Goal: Information Seeking & Learning: Check status

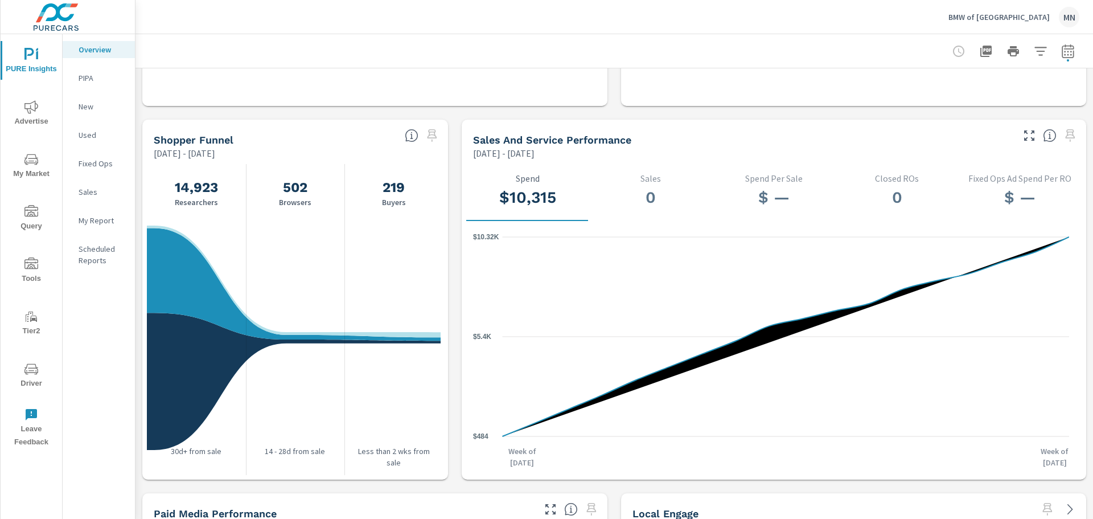
scroll to position [1075, 0]
click at [1061, 57] on icon "button" at bounding box center [1067, 51] width 12 height 14
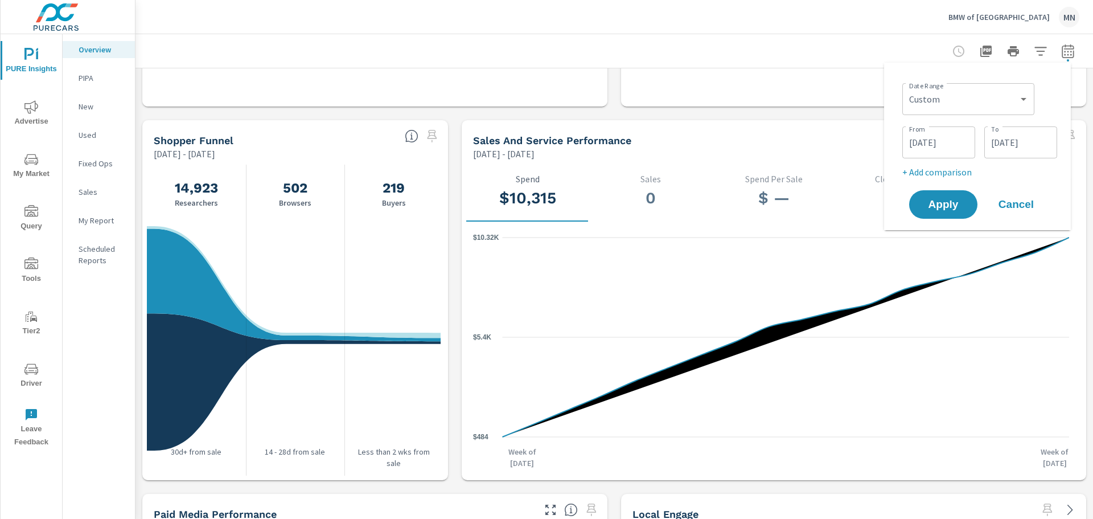
click at [1009, 137] on input "07/31/2025" at bounding box center [1021, 142] width 64 height 23
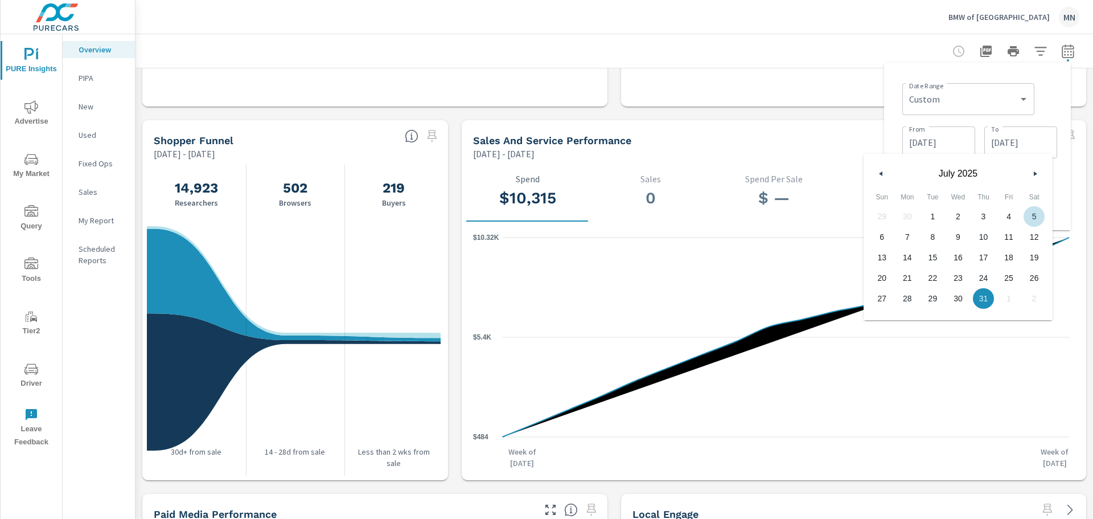
click at [874, 176] on div "July 2025" at bounding box center [957, 171] width 189 height 34
click at [877, 174] on icon "button" at bounding box center [880, 173] width 6 height 5
click at [879, 174] on icon "button" at bounding box center [880, 173] width 6 height 5
click at [953, 297] on span "30" at bounding box center [958, 298] width 26 height 15
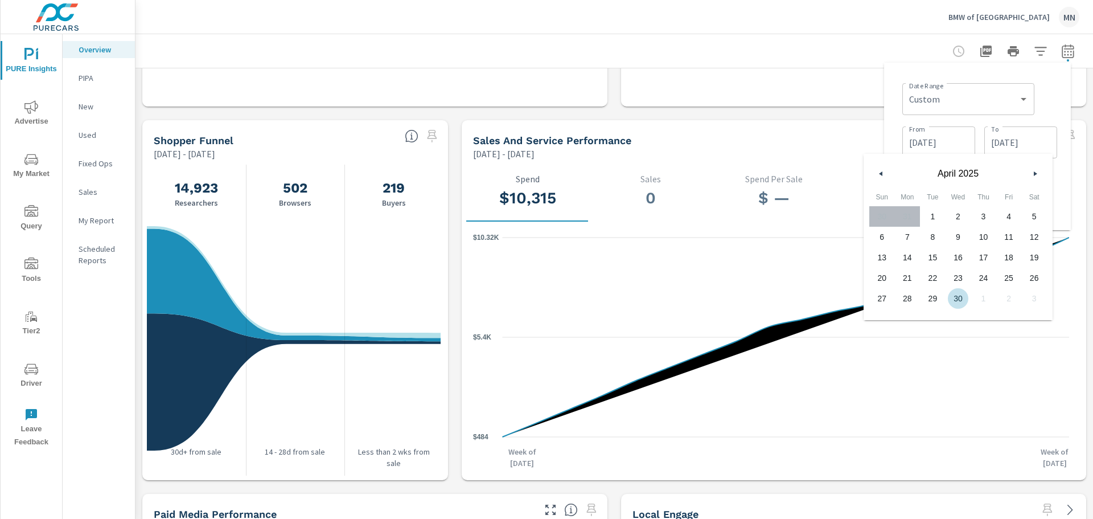
type input "04/30/2025"
click at [886, 102] on div "Date Range Custom Yesterday Last week Last 7 days Last 14 days Last 30 days Las…" at bounding box center [977, 146] width 187 height 167
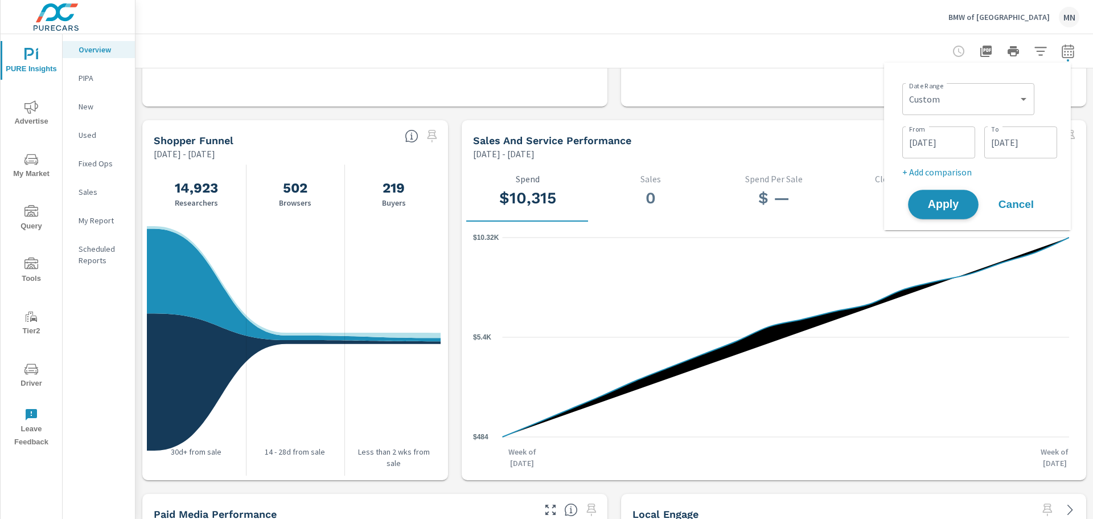
click at [956, 210] on span "Apply" at bounding box center [943, 204] width 47 height 11
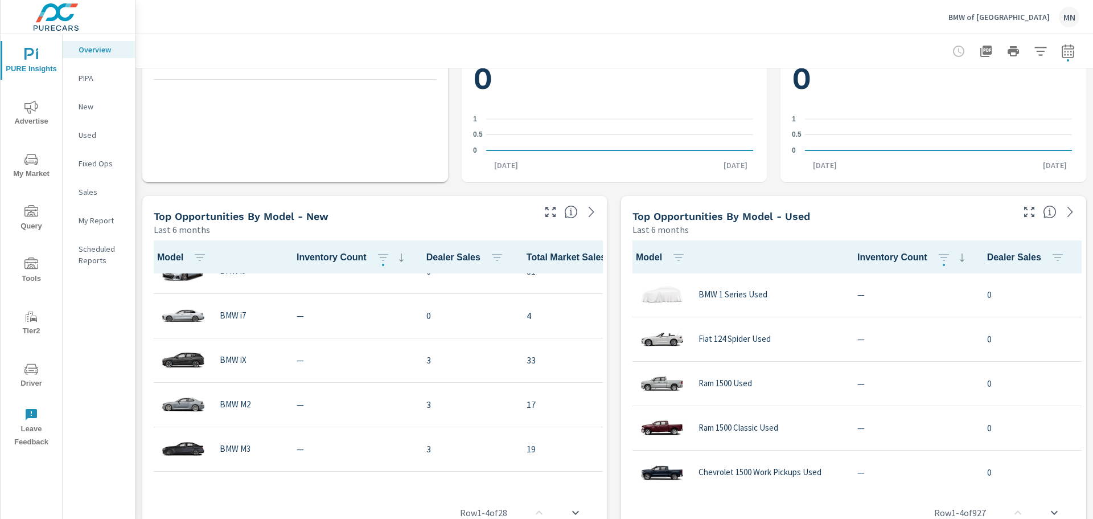
scroll to position [342, 0]
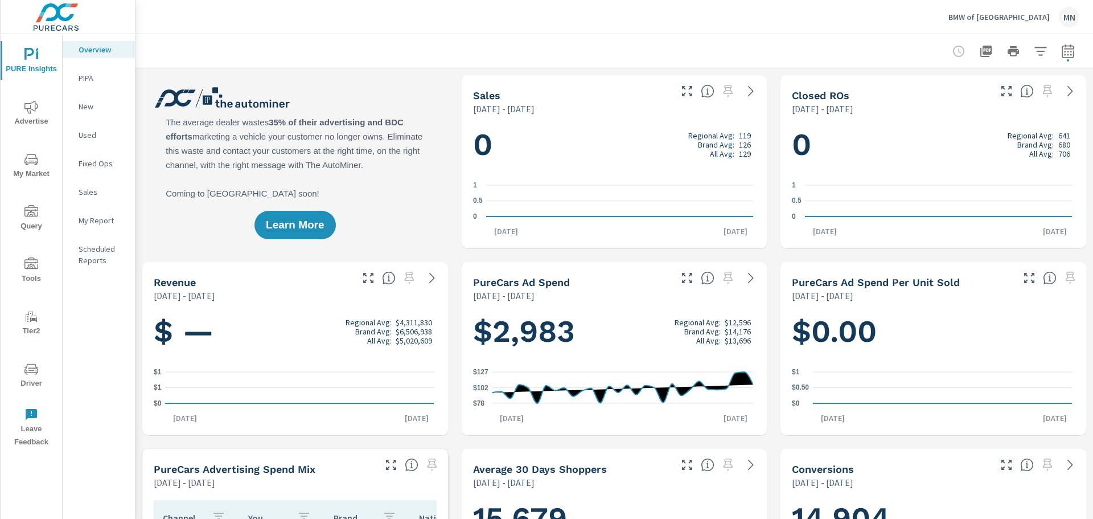
click at [32, 116] on span "Advertise" at bounding box center [31, 114] width 55 height 28
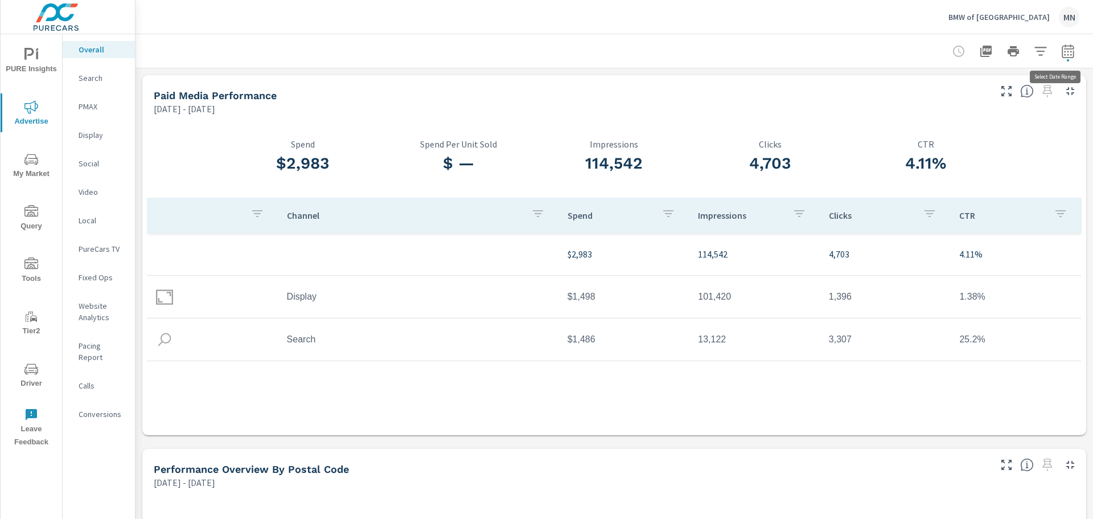
click at [1070, 51] on button "button" at bounding box center [1067, 51] width 23 height 23
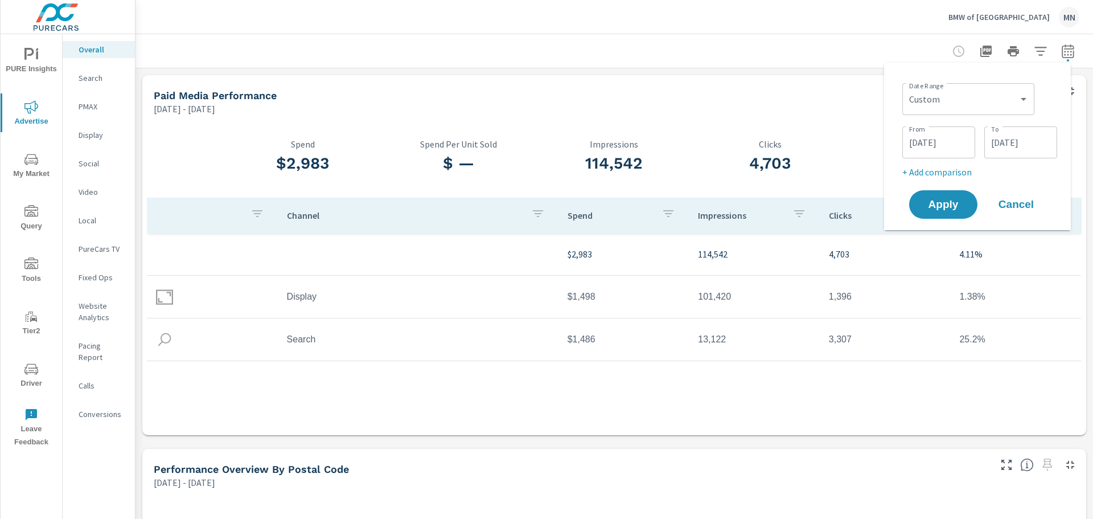
click at [779, 35] on div at bounding box center [614, 51] width 930 height 34
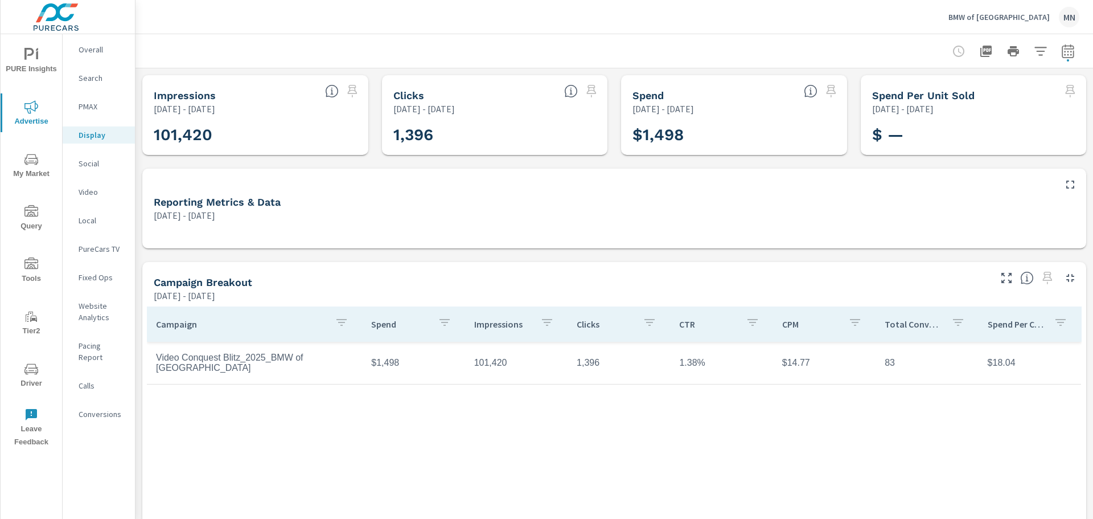
click at [1066, 182] on icon "button" at bounding box center [1070, 185] width 14 height 14
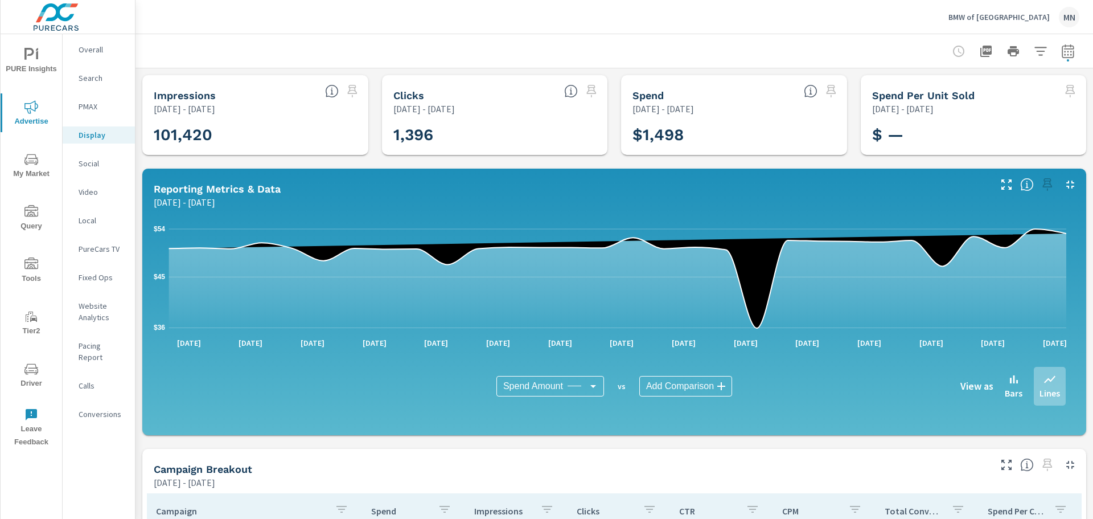
click at [1063, 188] on icon "button" at bounding box center [1070, 185] width 14 height 14
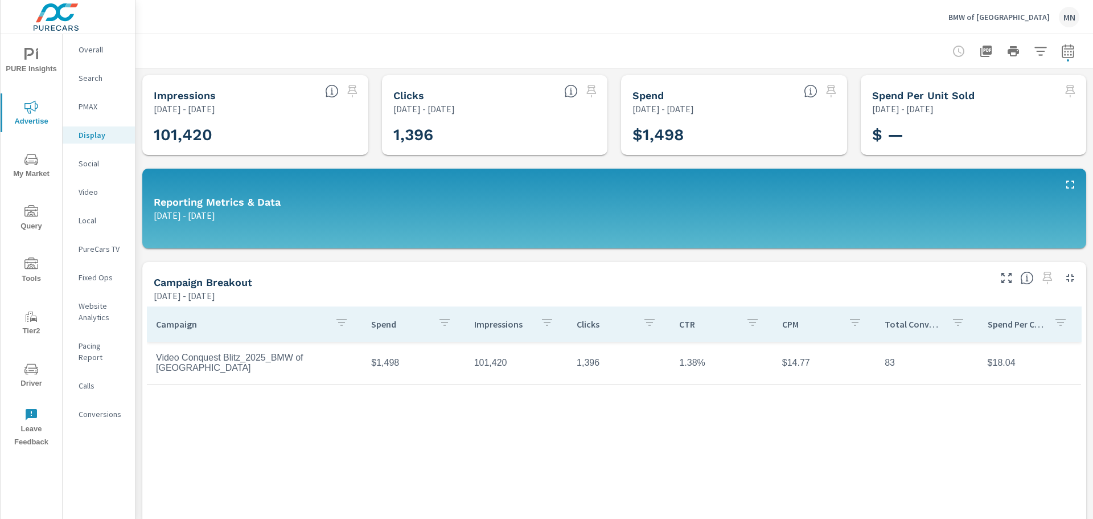
drag, startPoint x: 969, startPoint y: 18, endPoint x: 1056, endPoint y: 25, distance: 87.3
click at [1056, 25] on div "BMW of North Haven MN" at bounding box center [614, 17] width 930 height 34
drag, startPoint x: 1029, startPoint y: 15, endPoint x: 761, endPoint y: 32, distance: 268.7
click at [761, 32] on div "BMW of North Haven MN" at bounding box center [614, 17] width 930 height 34
click at [984, 45] on icon "button" at bounding box center [986, 51] width 14 height 14
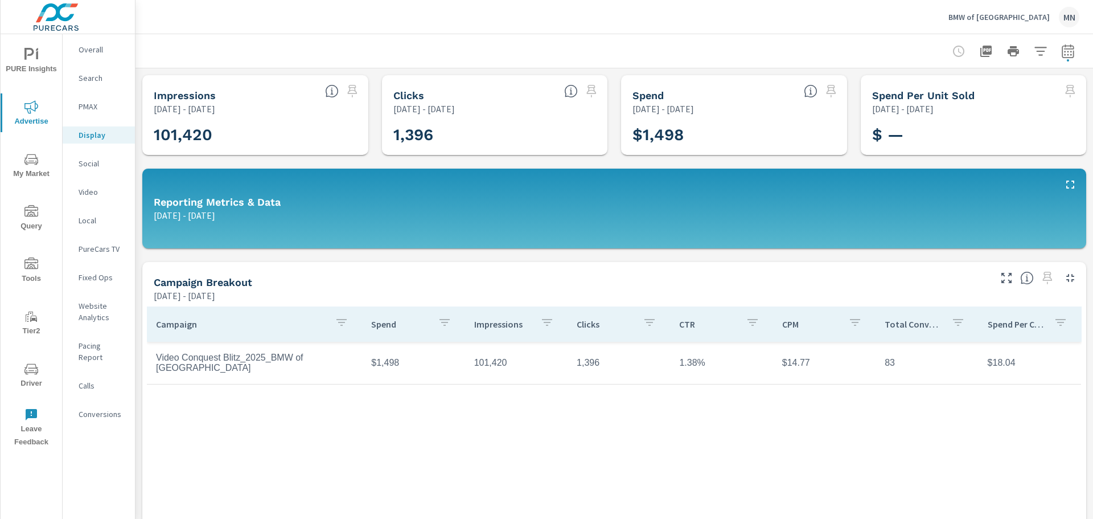
click at [1061, 50] on icon "button" at bounding box center [1068, 51] width 14 height 14
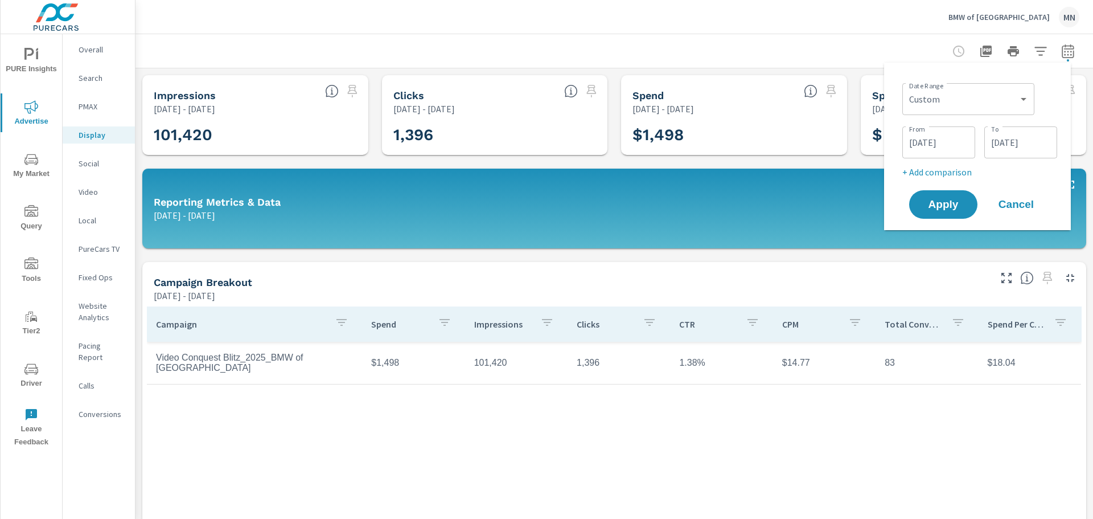
click at [1038, 137] on input "04/30/2025" at bounding box center [1021, 142] width 64 height 23
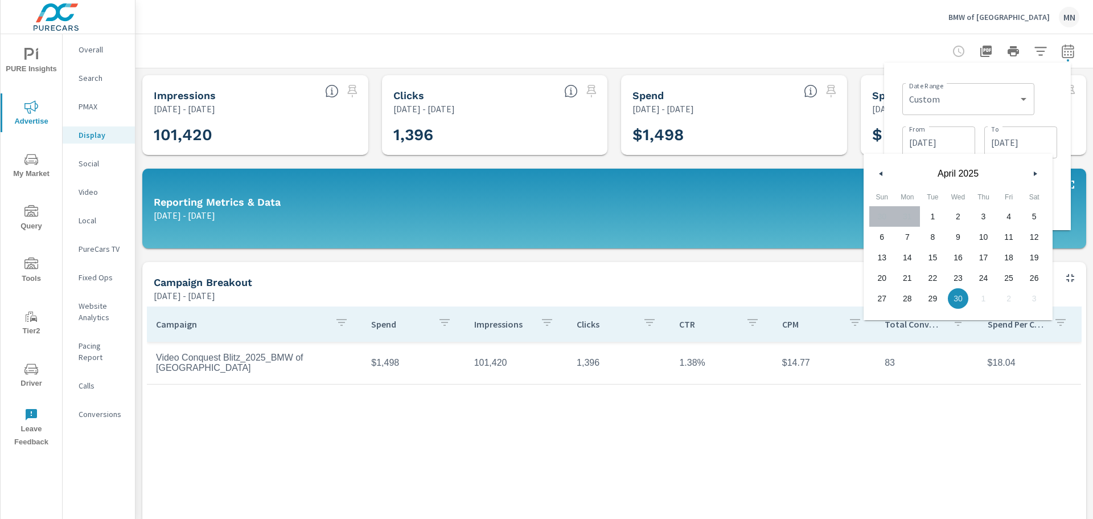
click at [1034, 174] on icon "button" at bounding box center [1037, 173] width 6 height 5
click at [1035, 297] on span "31" at bounding box center [1034, 298] width 26 height 15
type input "05/31/2025"
click at [1036, 298] on span "31" at bounding box center [1034, 298] width 26 height 15
click at [949, 145] on input "04/01/2025" at bounding box center [939, 142] width 64 height 23
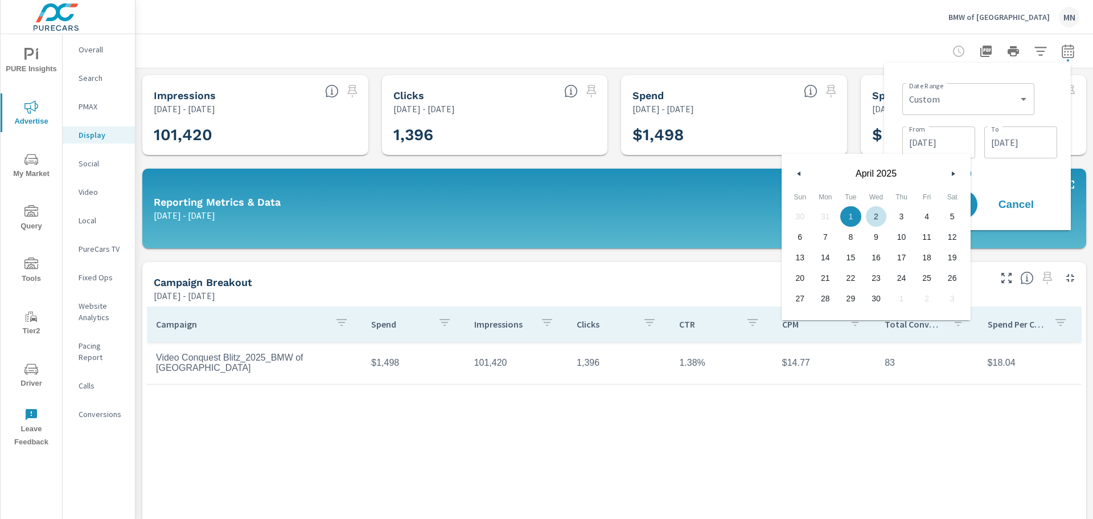
click at [957, 170] on button "button" at bounding box center [953, 174] width 14 height 14
click at [900, 213] on span "1" at bounding box center [901, 216] width 26 height 15
type input "05/01/2025"
click at [976, 203] on button "Apply" at bounding box center [943, 205] width 71 height 30
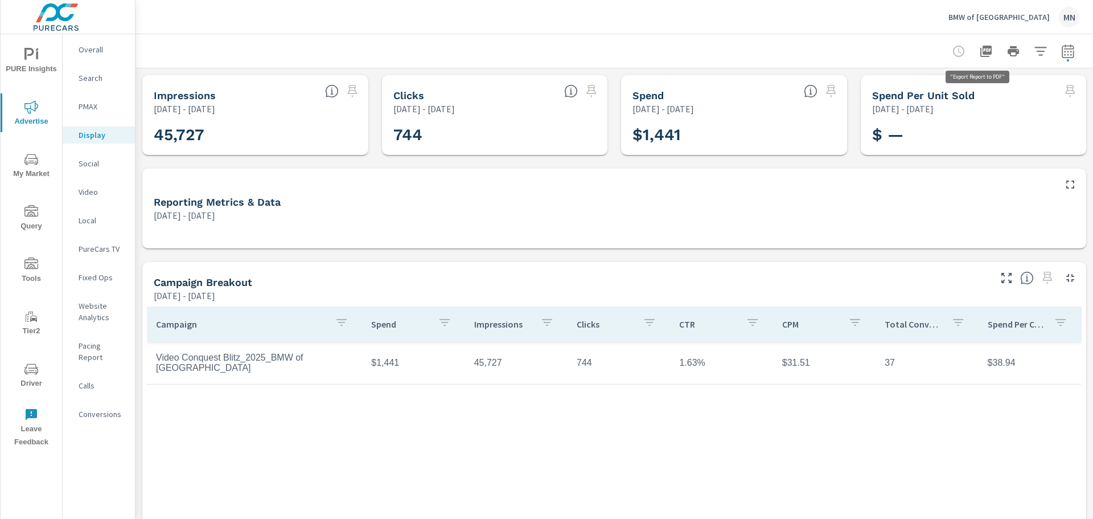
click at [980, 56] on icon "button" at bounding box center [985, 51] width 11 height 11
click at [660, 41] on div at bounding box center [614, 51] width 930 height 34
click at [1062, 54] on icon "button" at bounding box center [1068, 51] width 14 height 14
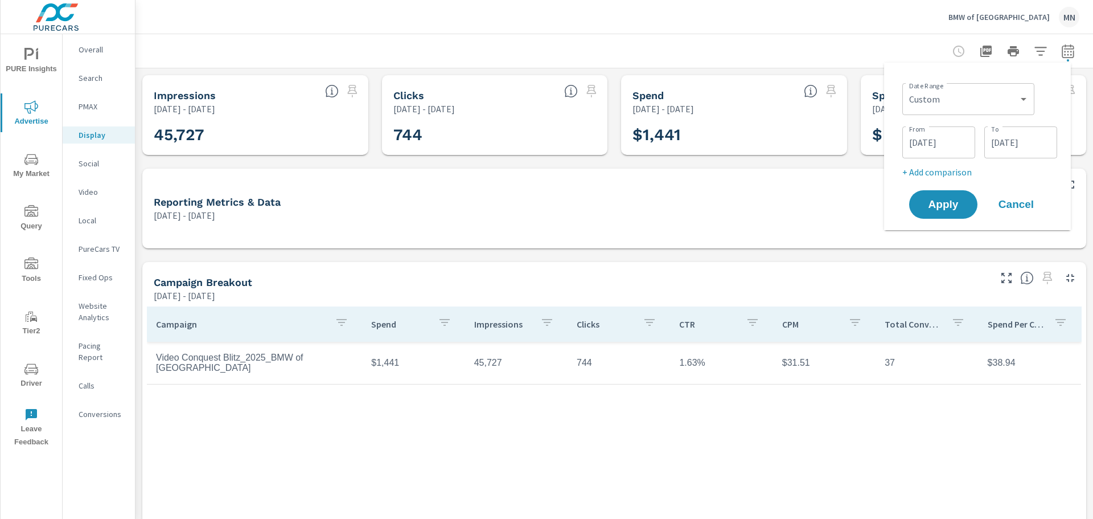
click at [1022, 142] on input "05/31/2025" at bounding box center [1021, 142] width 64 height 23
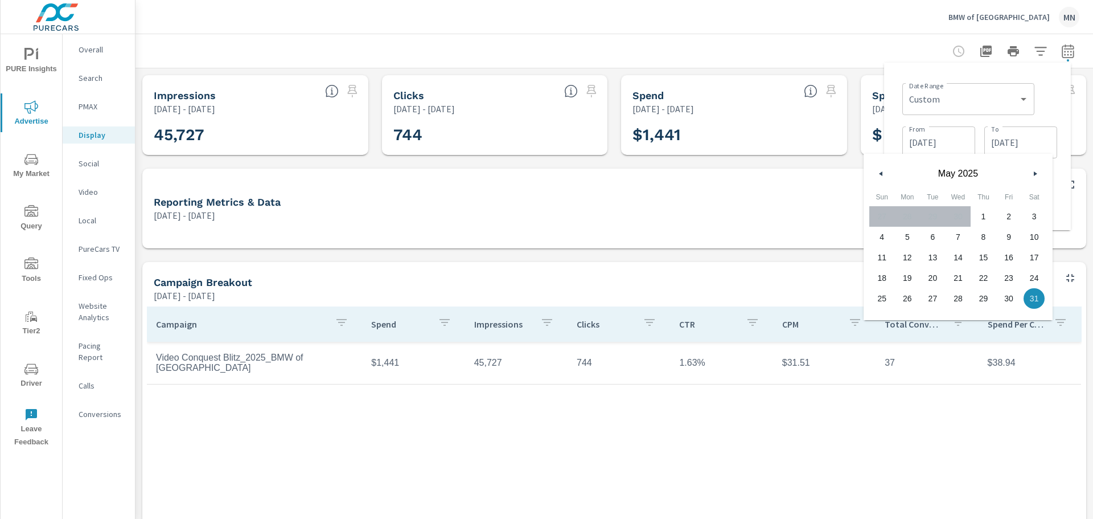
click at [1034, 172] on icon "button" at bounding box center [1037, 173] width 6 height 5
click at [908, 293] on span "30" at bounding box center [908, 298] width 26 height 15
type input "06/30/2025"
click at [908, 303] on span "30" at bounding box center [908, 298] width 26 height 15
click at [921, 144] on input "05/01/2025" at bounding box center [939, 142] width 64 height 23
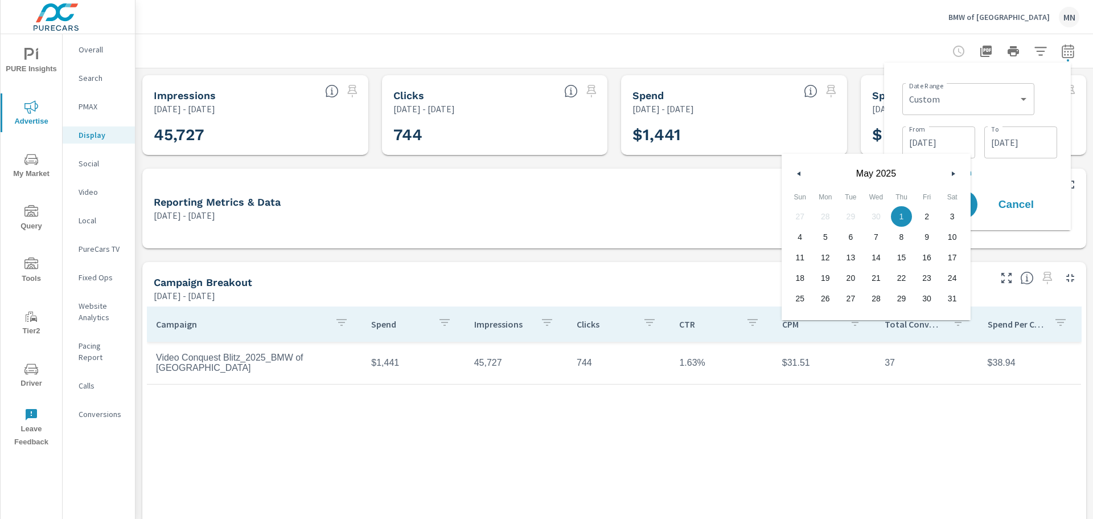
click at [960, 172] on div "May 2025" at bounding box center [875, 171] width 189 height 34
click at [954, 173] on icon "button" at bounding box center [955, 173] width 6 height 5
click at [796, 213] on span "1" at bounding box center [800, 216] width 26 height 15
type input "06/01/2025"
click at [974, 205] on button "Apply" at bounding box center [943, 205] width 71 height 30
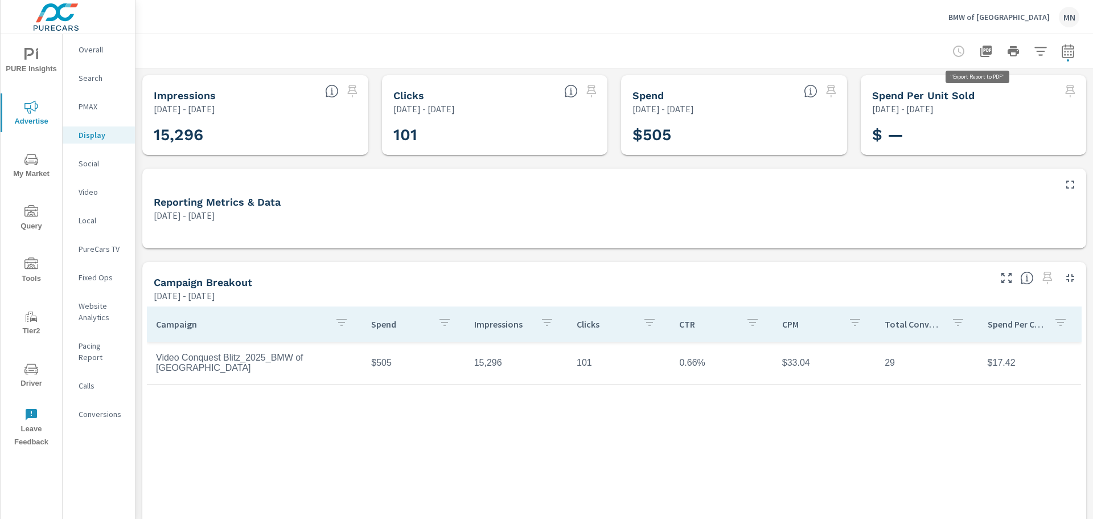
click at [981, 54] on icon "button" at bounding box center [985, 51] width 11 height 11
click at [1056, 50] on button "button" at bounding box center [1067, 51] width 23 height 23
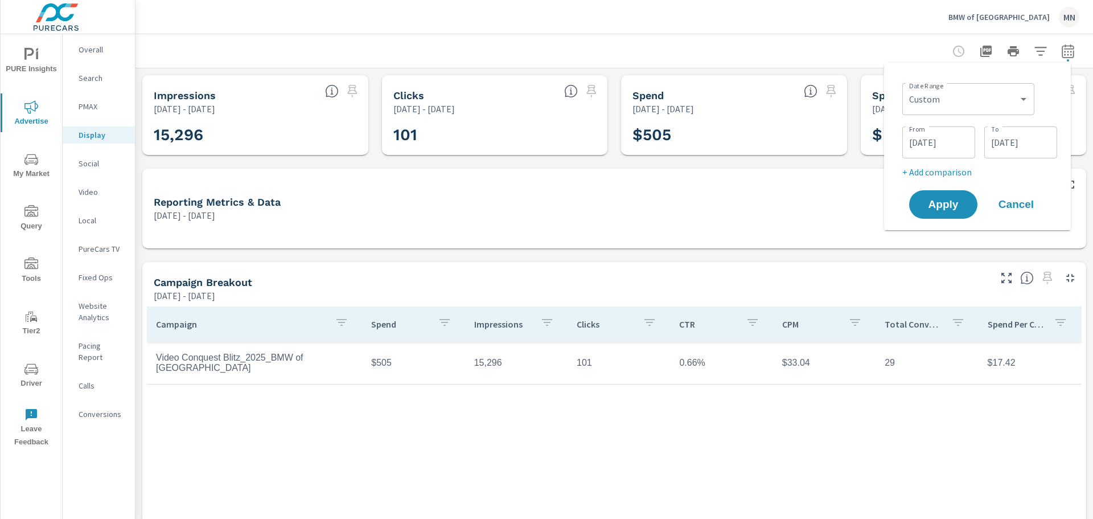
click at [1020, 139] on input "06/30/2025" at bounding box center [1021, 142] width 64 height 23
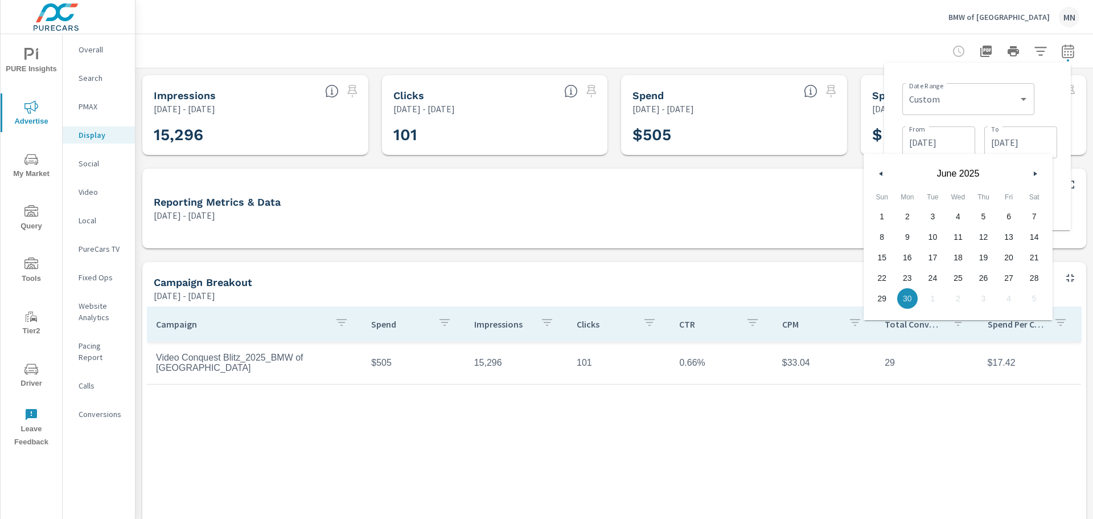
click at [1032, 169] on button "button" at bounding box center [1035, 174] width 14 height 14
click at [980, 301] on span "31" at bounding box center [983, 298] width 26 height 15
type input "07/31/2025"
click at [948, 141] on input "06/01/2025" at bounding box center [939, 142] width 64 height 23
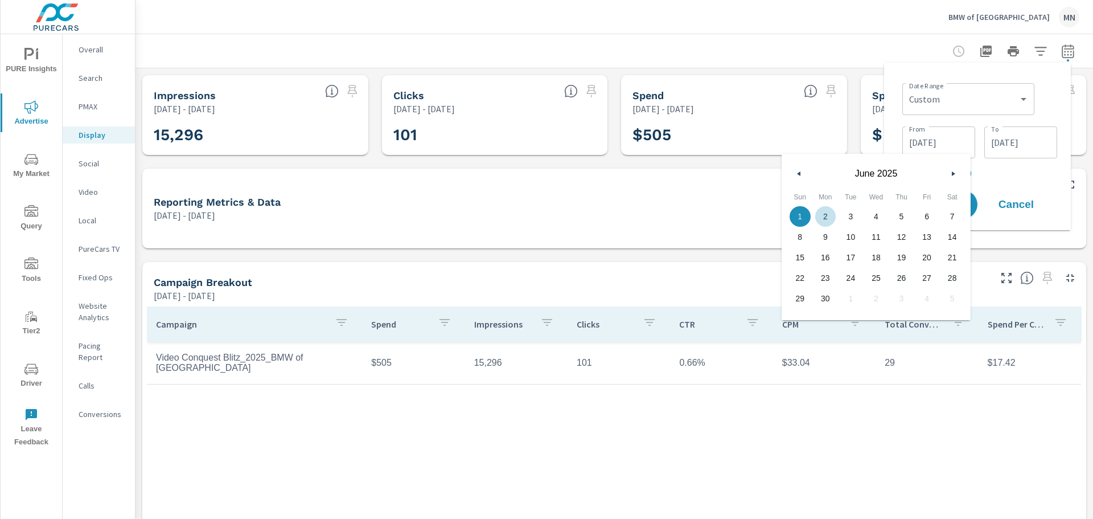
click at [947, 173] on button "button" at bounding box center [953, 174] width 14 height 14
click at [850, 216] on span "1" at bounding box center [851, 216] width 26 height 15
type input "07/01/2025"
click at [973, 205] on button "Apply" at bounding box center [943, 205] width 71 height 30
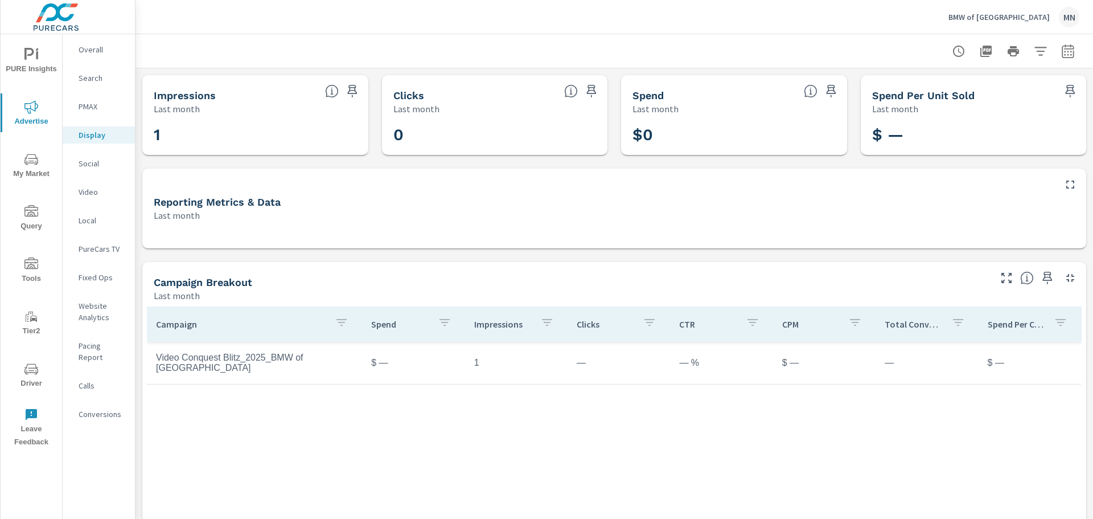
click at [84, 186] on div "Video" at bounding box center [99, 191] width 72 height 17
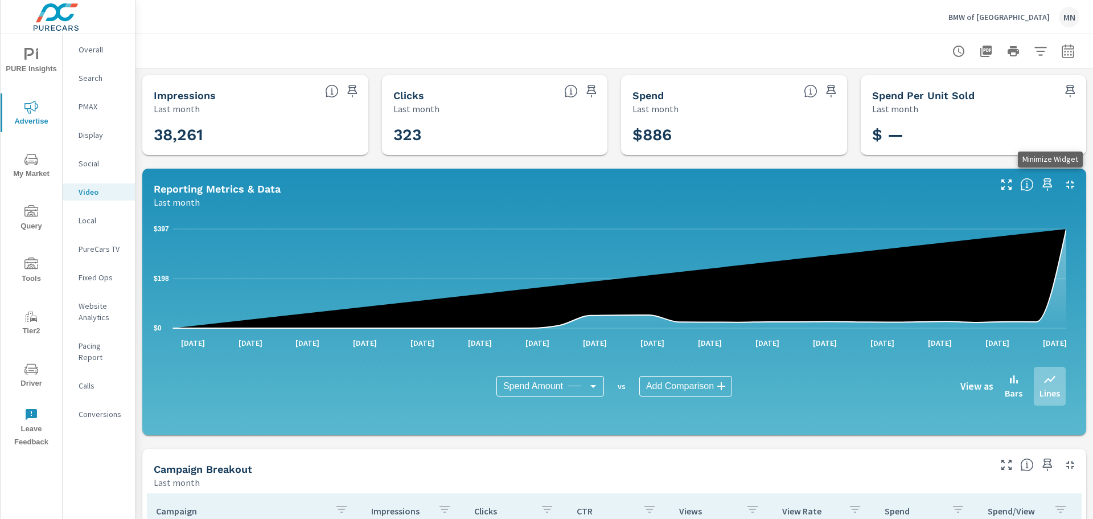
click at [1066, 187] on icon "button" at bounding box center [1070, 184] width 8 height 8
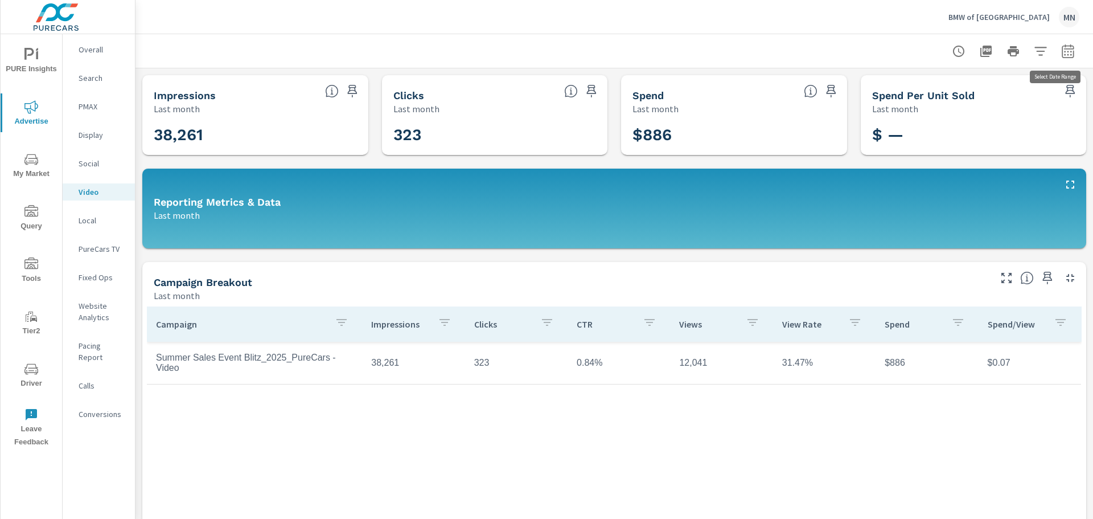
click at [1061, 47] on icon "button" at bounding box center [1068, 51] width 14 height 14
select select "Last month"
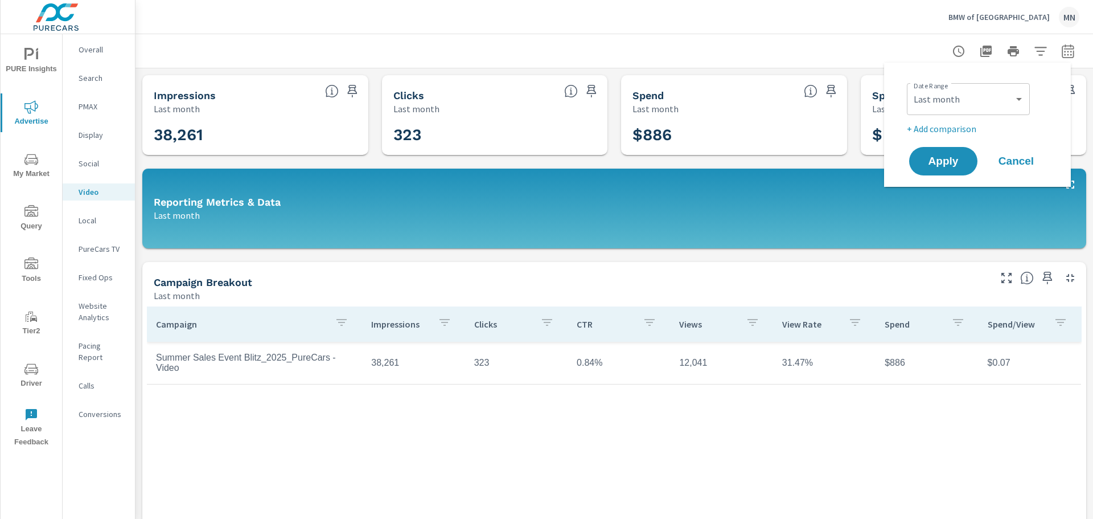
click at [755, 41] on div at bounding box center [614, 51] width 930 height 34
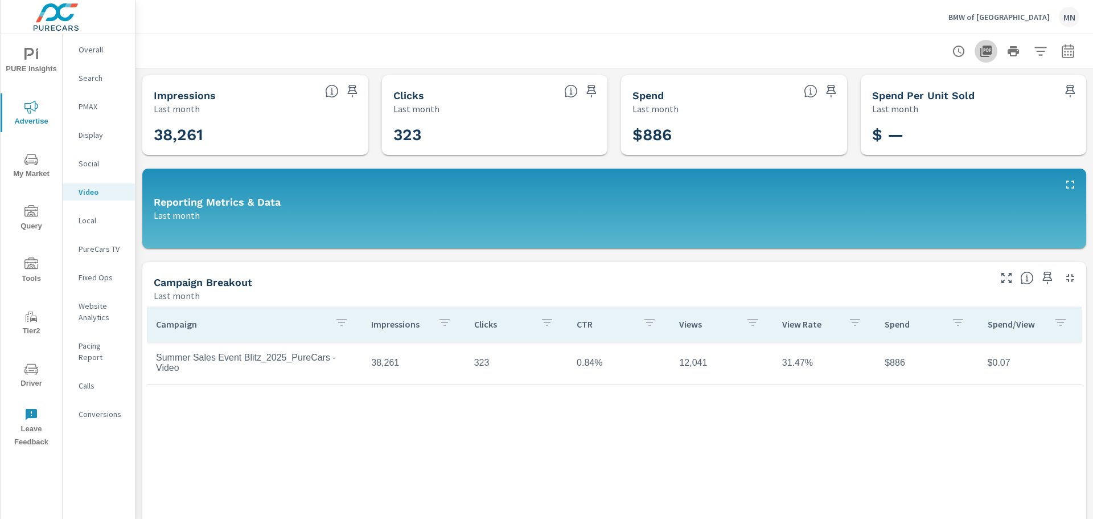
click at [979, 51] on icon "button" at bounding box center [986, 51] width 14 height 14
click at [95, 105] on p "PMAX" at bounding box center [102, 106] width 47 height 11
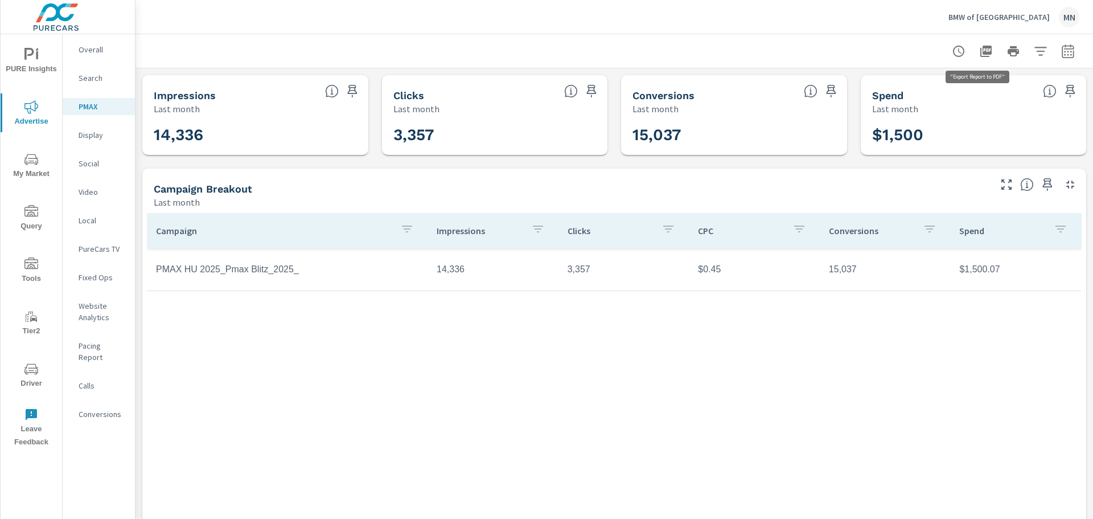
click at [982, 55] on icon "button" at bounding box center [986, 51] width 14 height 14
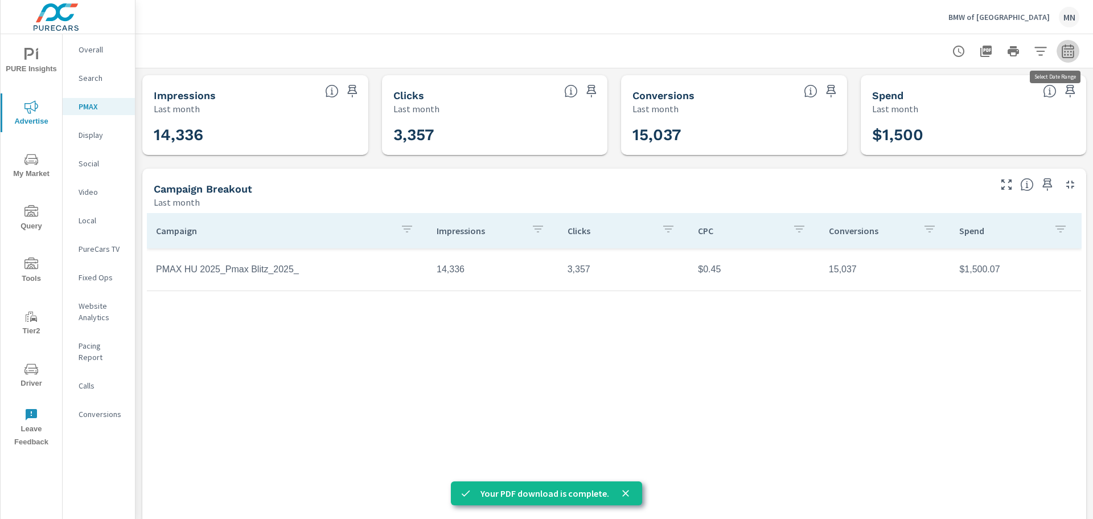
click at [1061, 49] on icon "button" at bounding box center [1067, 51] width 12 height 14
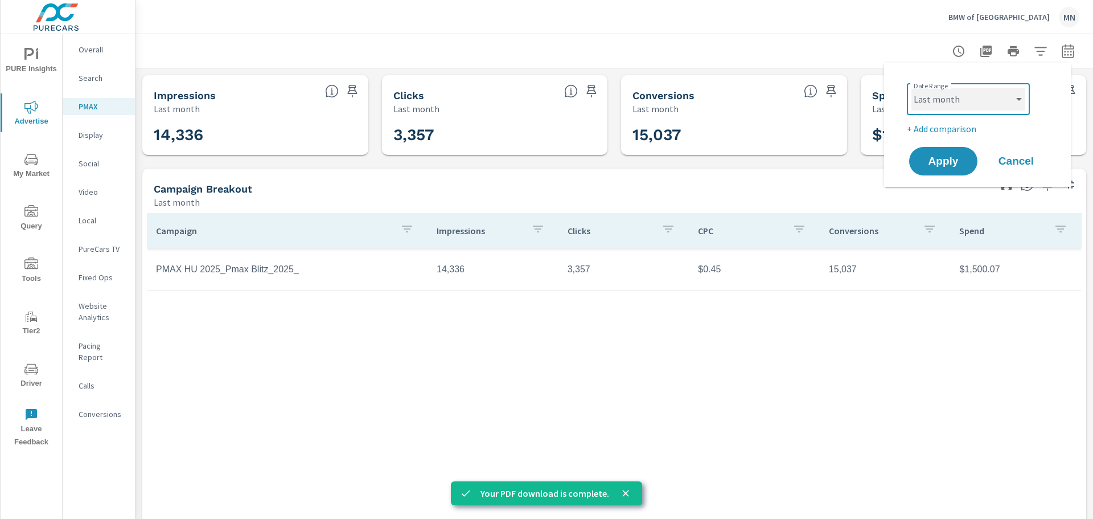
click at [997, 98] on select "Custom Yesterday Last week Last 7 days Last 14 days Last 30 days Last 45 days L…" at bounding box center [968, 99] width 114 height 23
click at [911, 88] on select "Custom Yesterday Last week Last 7 days Last 14 days Last 30 days Last 45 days L…" at bounding box center [968, 99] width 114 height 23
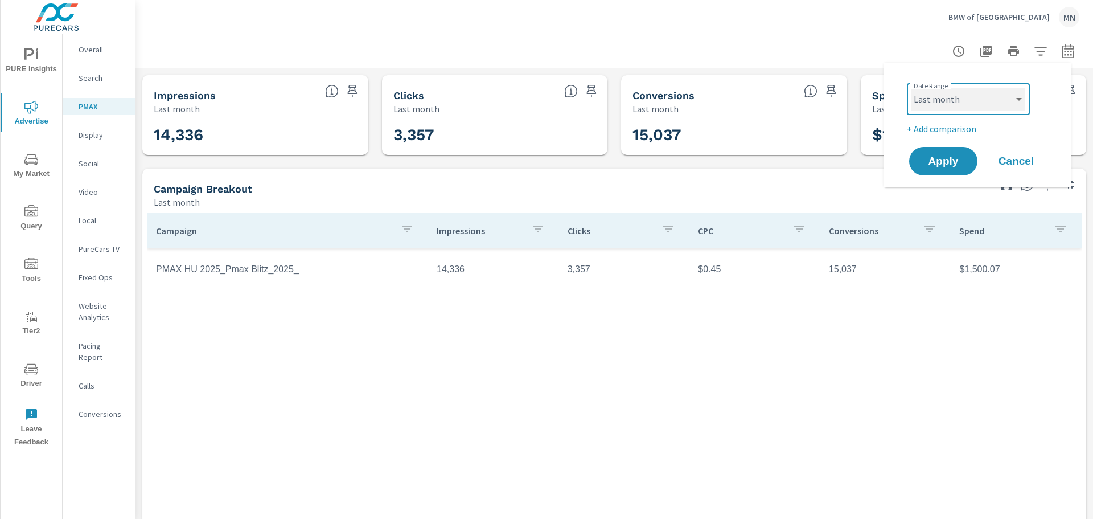
select select "custom"
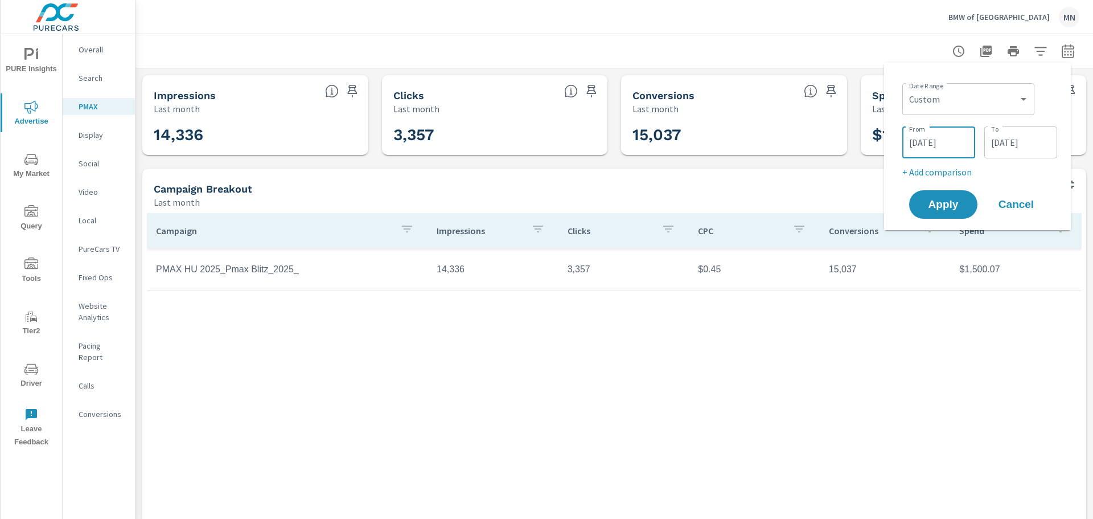
click at [961, 139] on input "07/01/2025" at bounding box center [939, 142] width 64 height 23
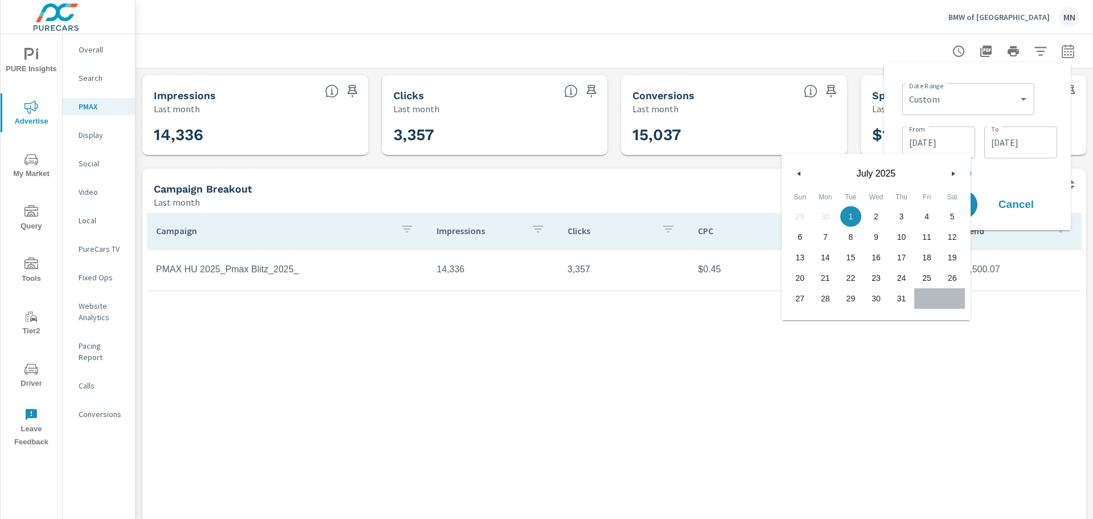
click at [797, 172] on icon "button" at bounding box center [798, 173] width 6 height 5
click at [804, 215] on span "1" at bounding box center [800, 216] width 26 height 15
type input "06/01/2025"
click at [1027, 141] on input "07/31/2025" at bounding box center [1021, 142] width 64 height 23
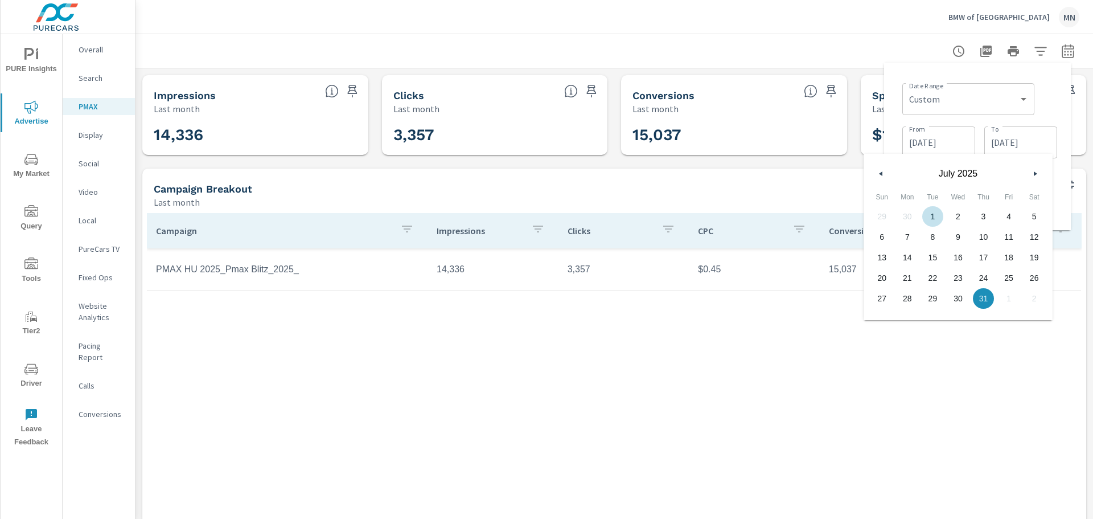
click at [882, 172] on icon "button" at bounding box center [880, 173] width 6 height 5
click at [903, 301] on span "30" at bounding box center [908, 298] width 26 height 15
type input "06/30/2025"
click at [902, 388] on div "Campaign Impressions Clicks CPC Conversions Spend PMAX HU 2025_Pmax Blitz_2025_…" at bounding box center [614, 360] width 935 height 294
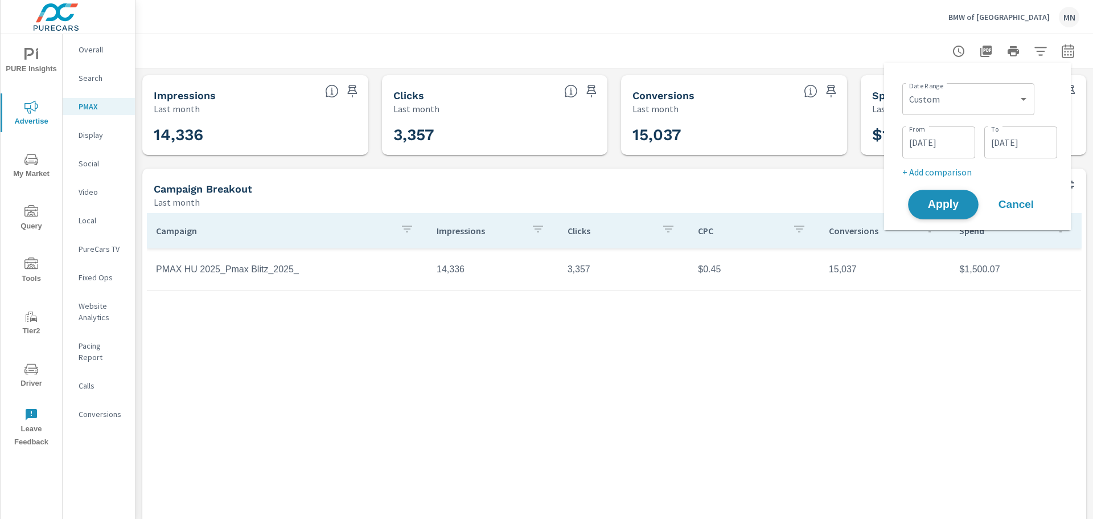
click at [945, 208] on span "Apply" at bounding box center [943, 204] width 47 height 11
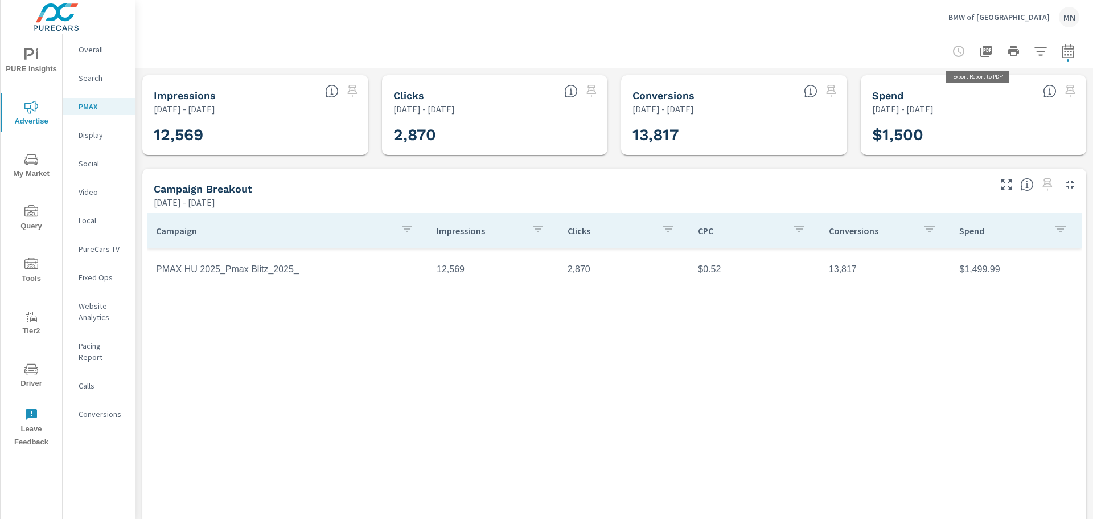
click at [980, 52] on icon "button" at bounding box center [985, 51] width 11 height 11
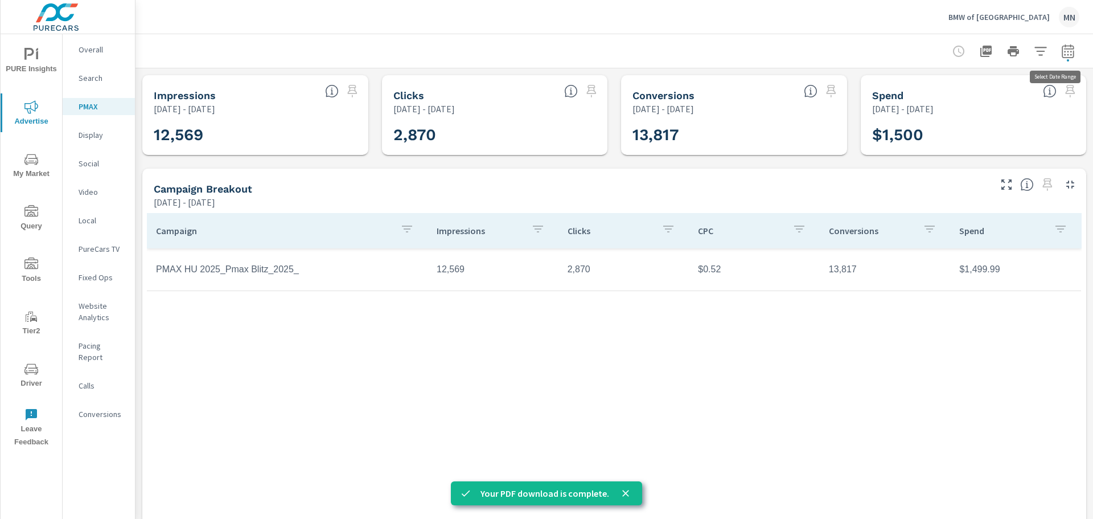
click at [1061, 46] on icon "button" at bounding box center [1067, 51] width 12 height 14
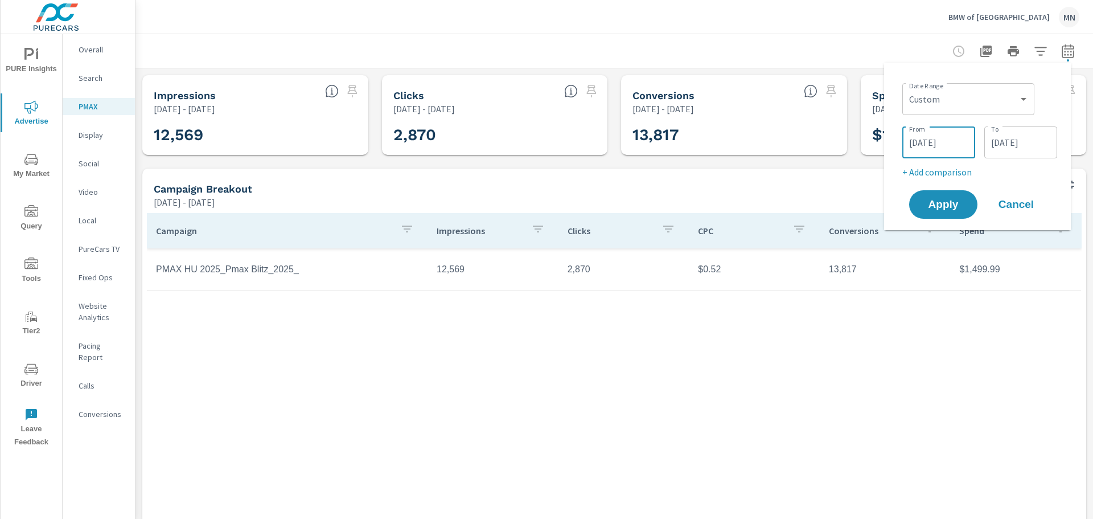
click at [954, 138] on input "06/01/2025" at bounding box center [939, 142] width 64 height 23
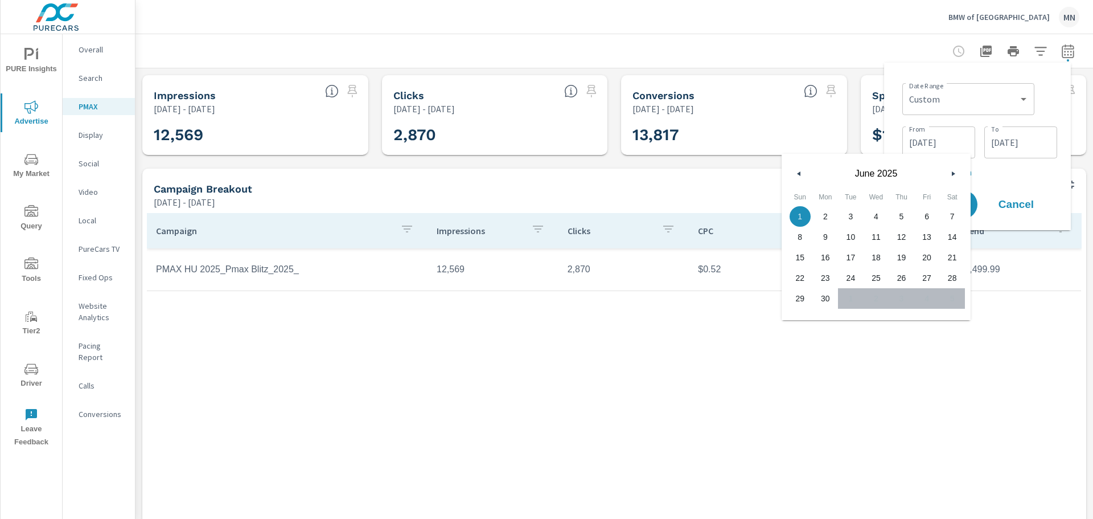
click at [792, 174] on button "button" at bounding box center [799, 174] width 14 height 14
click at [901, 219] on span "1" at bounding box center [901, 216] width 26 height 15
type input "05/01/2025"
click at [1002, 144] on input "06/30/2025" at bounding box center [1021, 142] width 64 height 23
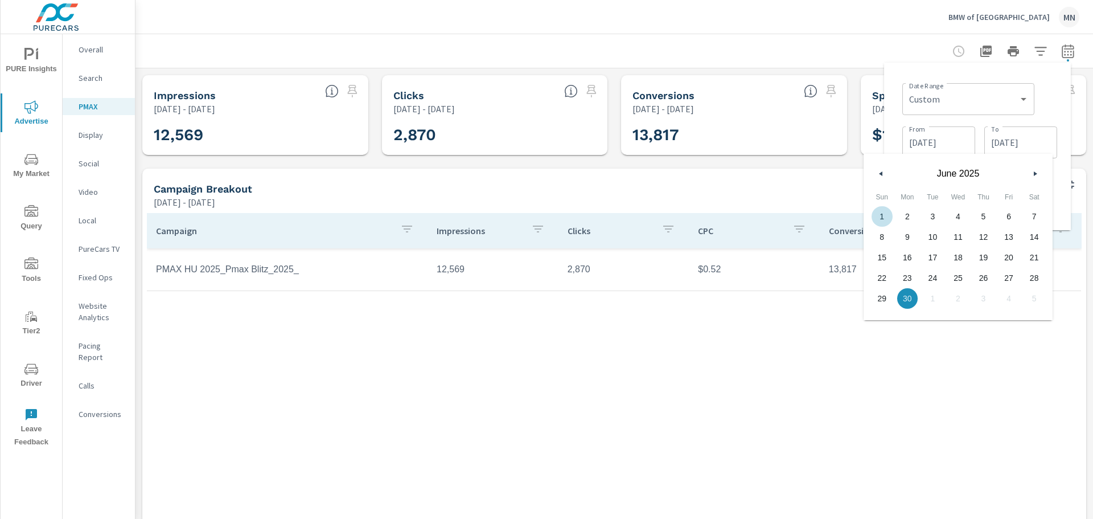
click at [883, 176] on button "button" at bounding box center [881, 174] width 14 height 14
click at [1037, 298] on span "31" at bounding box center [1034, 298] width 26 height 15
type input "05/31/2025"
click at [966, 373] on div "Campaign Impressions Clicks CPC Conversions Spend PMAX HU 2025_Pmax Blitz_2025_…" at bounding box center [614, 360] width 935 height 294
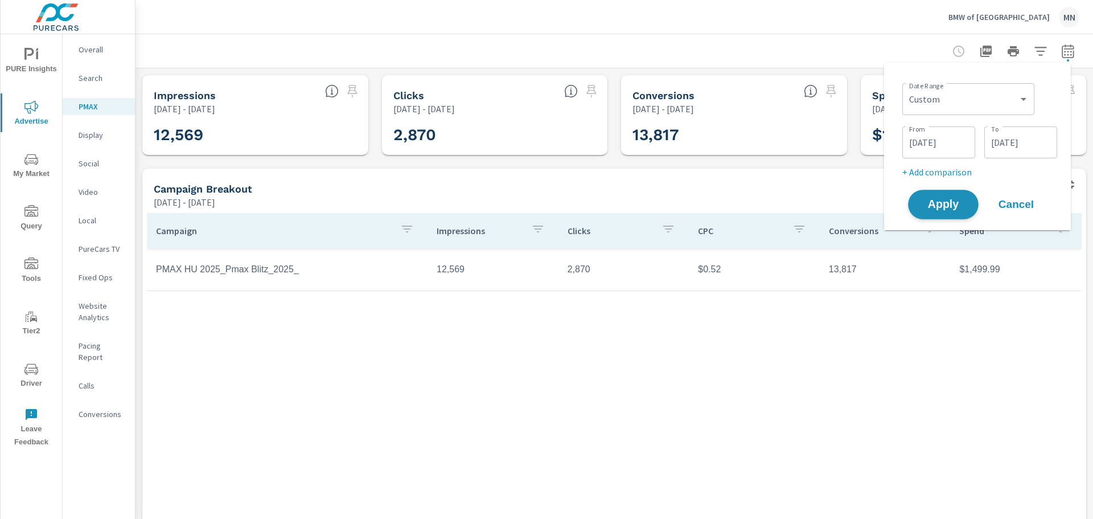
click at [925, 200] on span "Apply" at bounding box center [943, 204] width 47 height 11
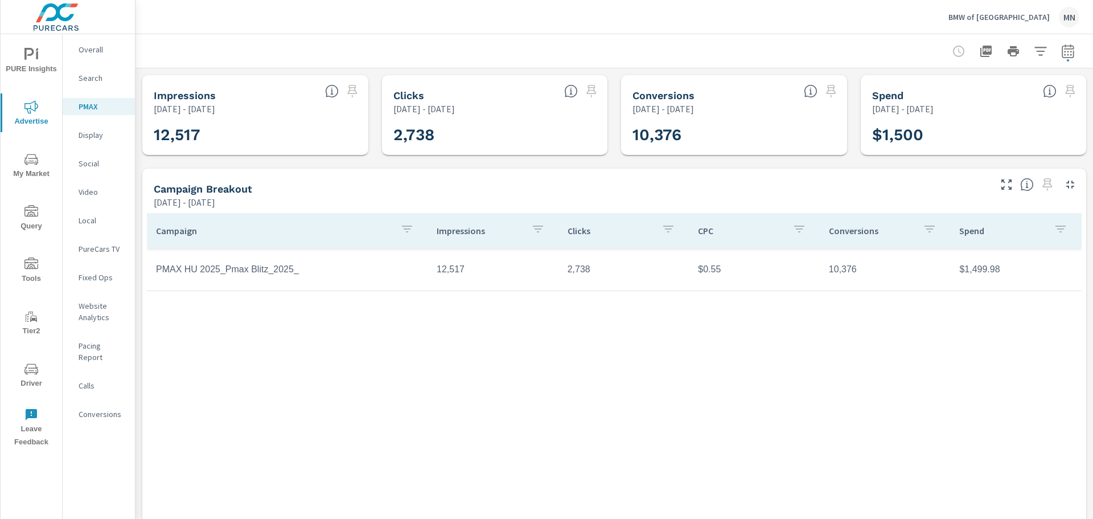
click at [982, 52] on icon "button" at bounding box center [985, 51] width 11 height 11
click at [1061, 51] on icon "button" at bounding box center [1068, 51] width 14 height 14
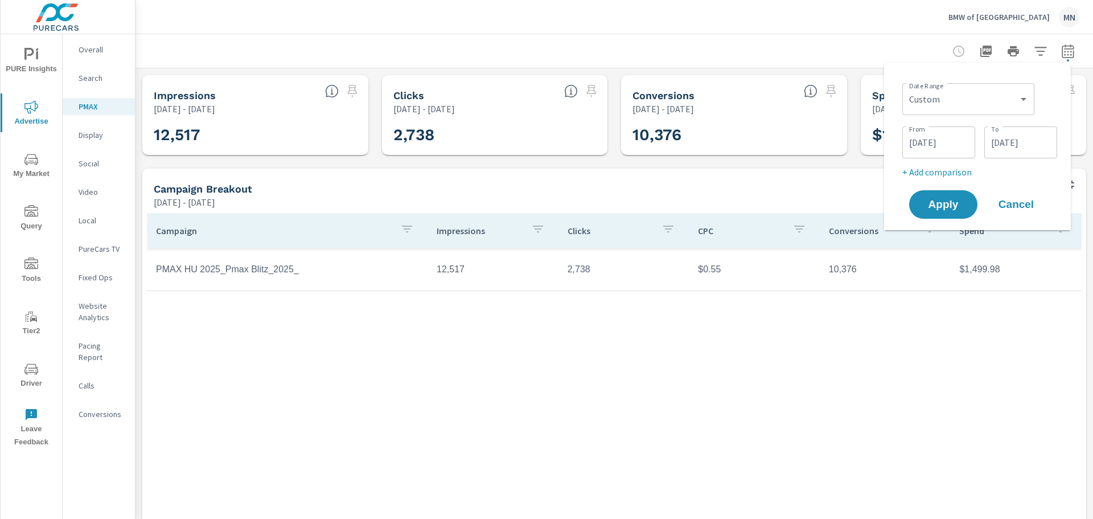
click at [949, 135] on input "05/01/2025" at bounding box center [939, 142] width 64 height 23
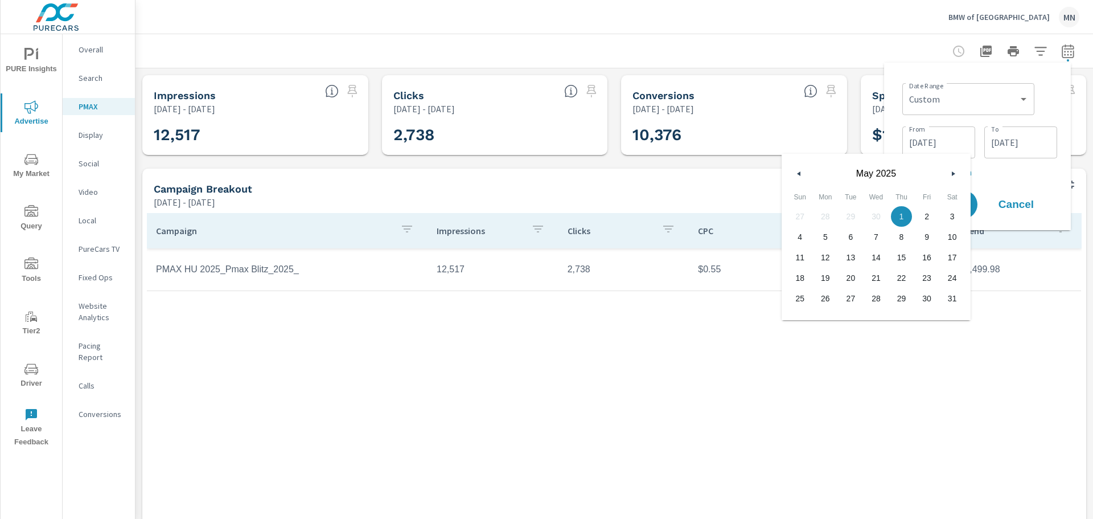
click at [802, 171] on button "button" at bounding box center [799, 174] width 14 height 14
click at [853, 217] on span "1" at bounding box center [851, 216] width 26 height 15
type input "04/01/2025"
click at [1011, 143] on input "05/31/2025" at bounding box center [1021, 142] width 64 height 23
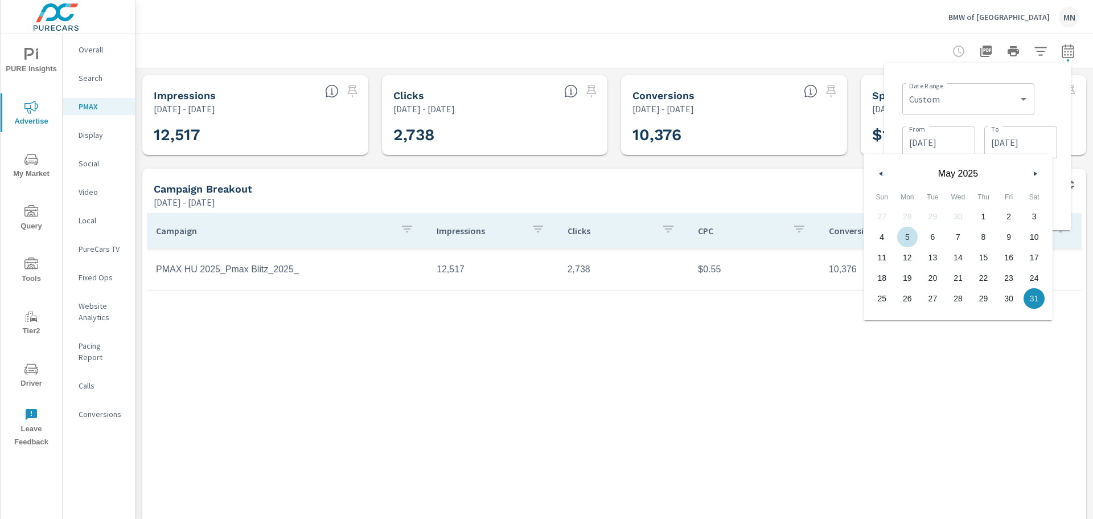
click at [879, 167] on button "button" at bounding box center [881, 174] width 14 height 14
click at [958, 297] on span "30" at bounding box center [958, 298] width 26 height 15
type input "04/30/2025"
click at [877, 362] on div "Campaign Impressions Clicks CPC Conversions Spend PMAX HU 2025_Pmax Blitz_2025_…" at bounding box center [614, 360] width 935 height 294
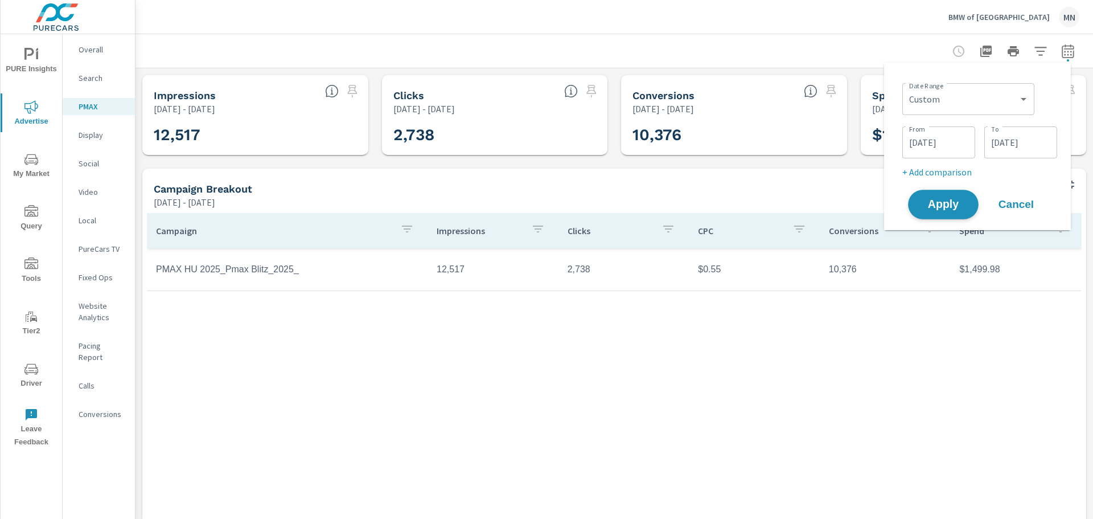
click at [941, 203] on span "Apply" at bounding box center [943, 204] width 47 height 11
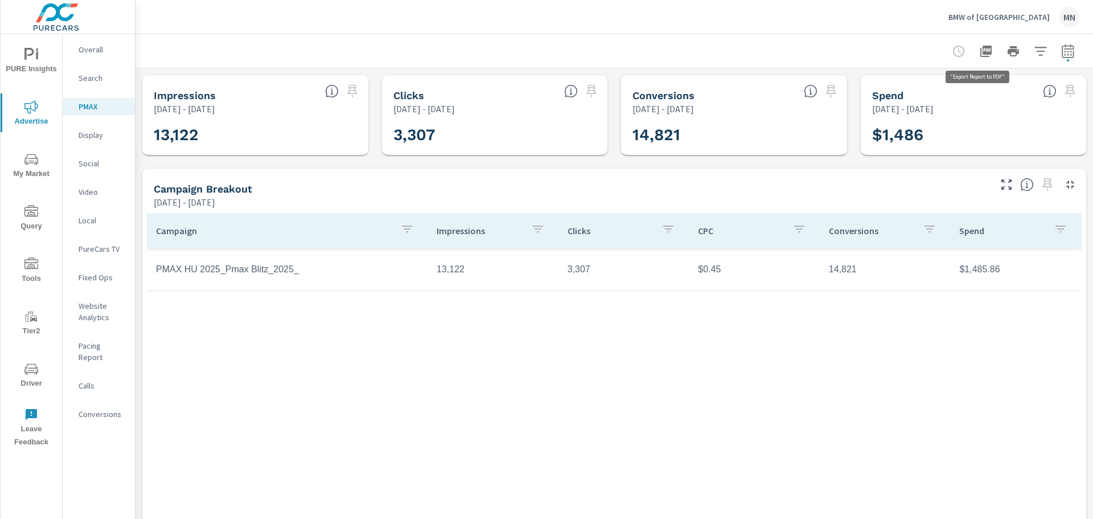
click at [981, 52] on icon "button" at bounding box center [985, 51] width 11 height 11
click at [661, 232] on icon "button" at bounding box center [668, 229] width 14 height 14
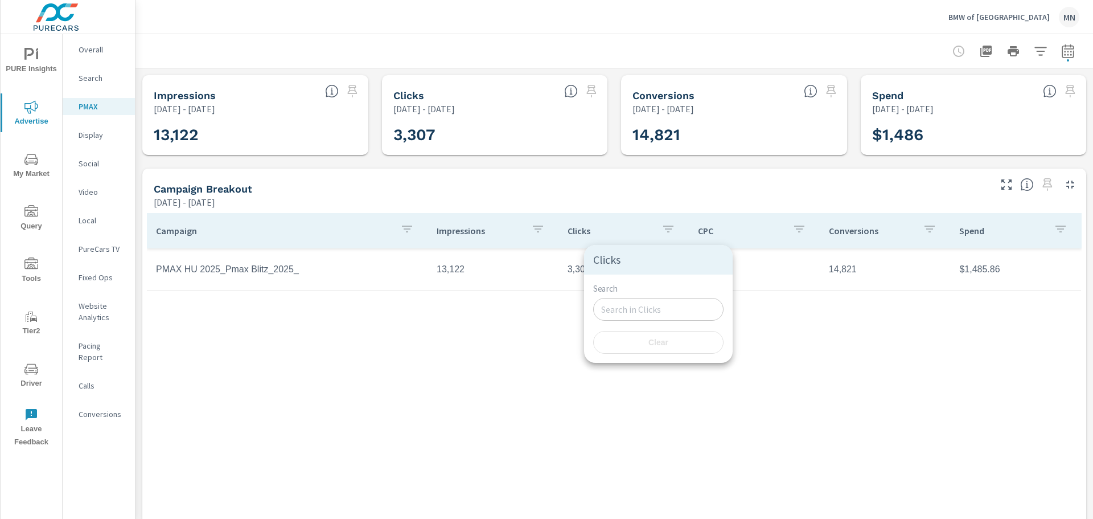
click at [747, 340] on div at bounding box center [546, 259] width 1093 height 519
